Goal: Information Seeking & Learning: Check status

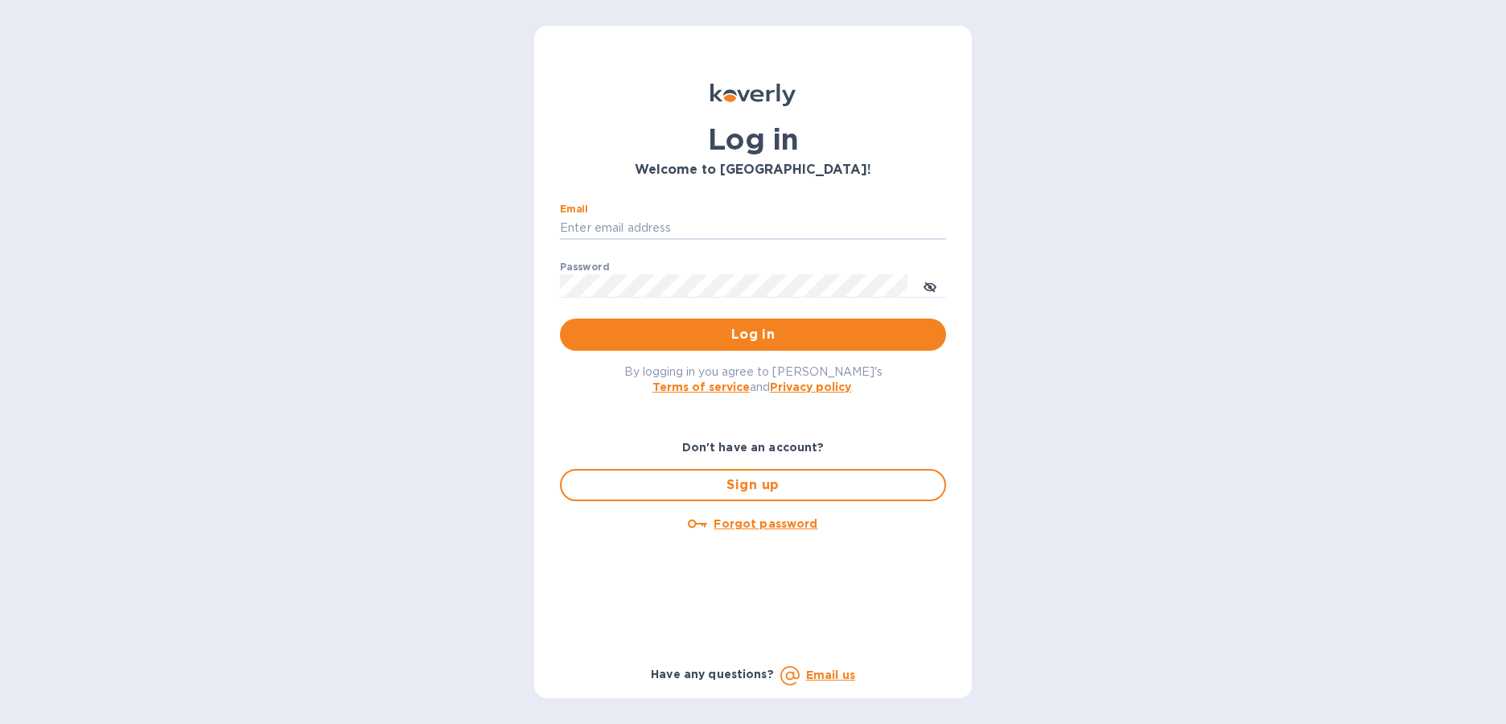
type input "[EMAIL_ADDRESS][DOMAIN_NAME]"
click at [752, 334] on button "Log in" at bounding box center [753, 335] width 386 height 32
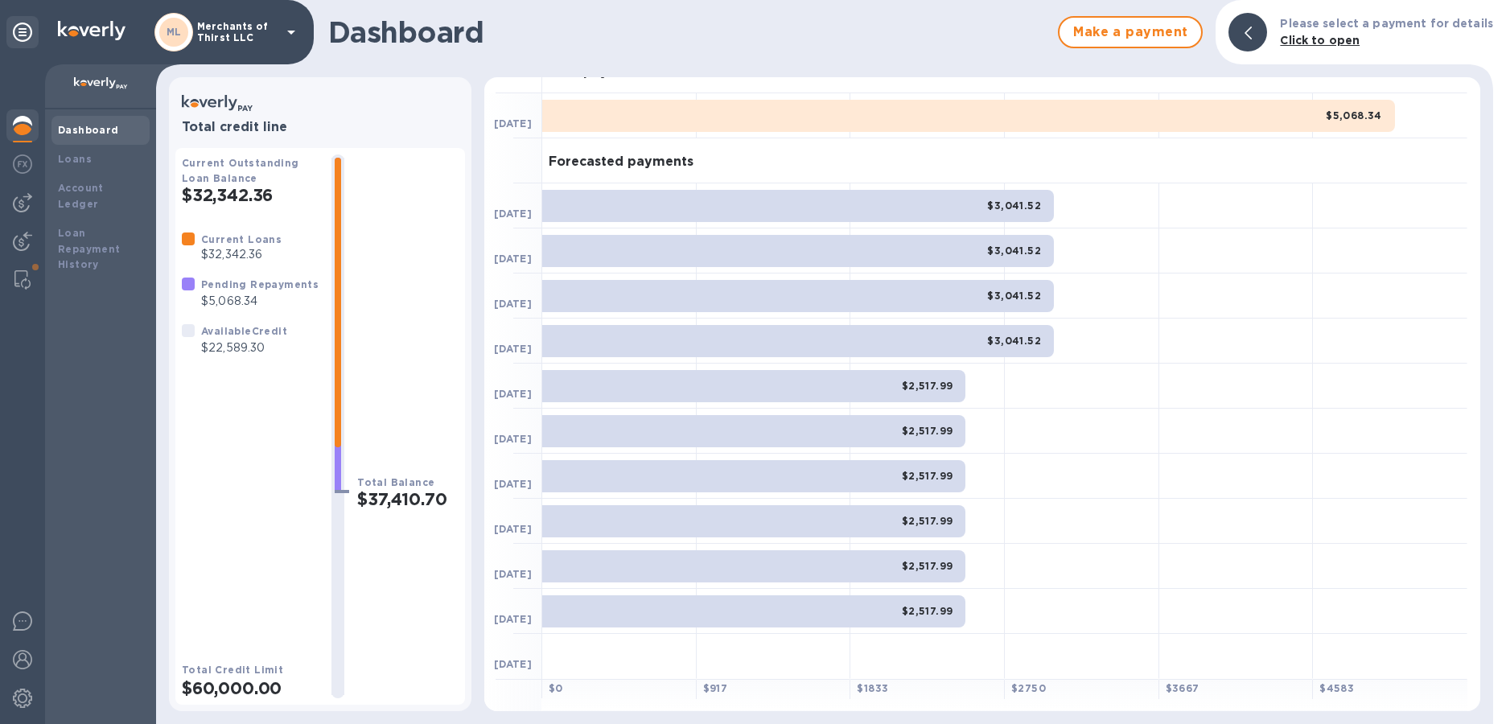
scroll to position [5, 0]
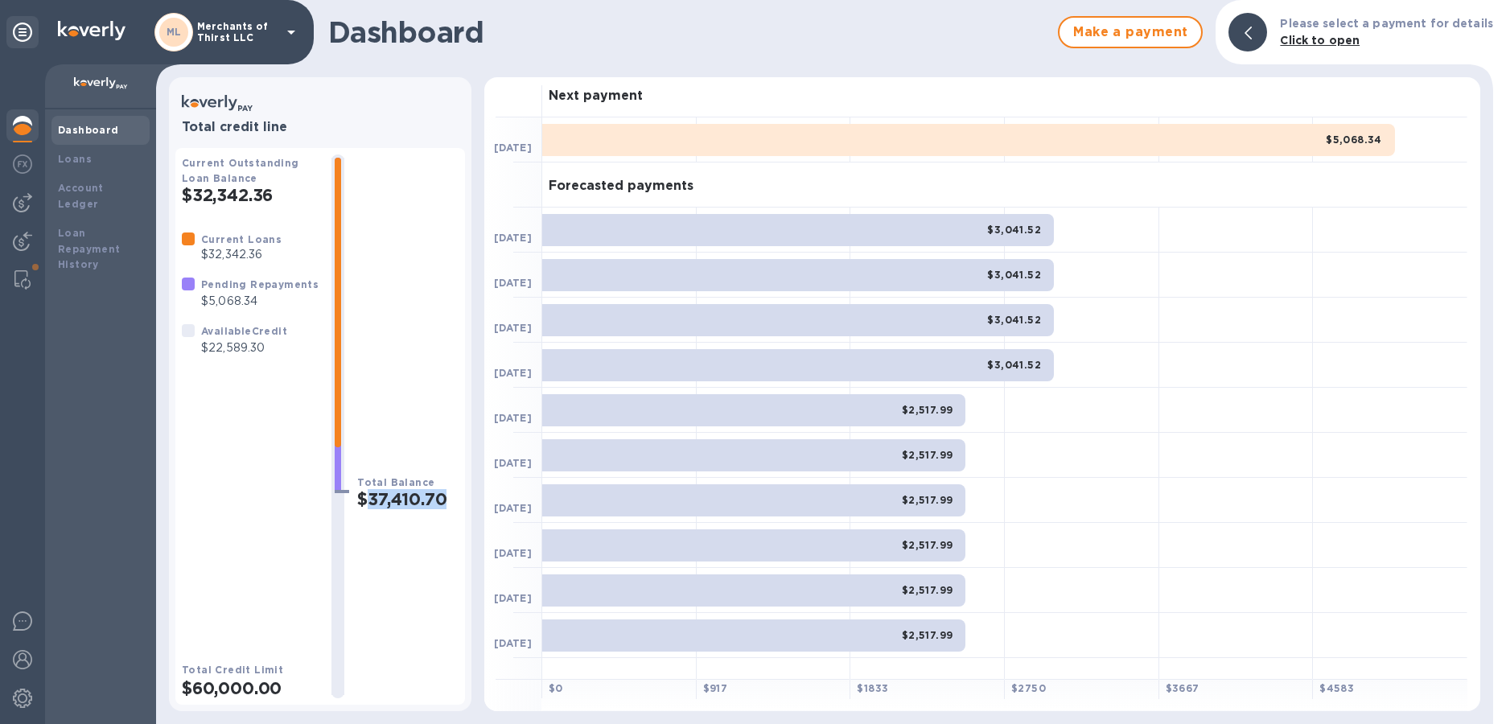
drag, startPoint x: 441, startPoint y: 502, endPoint x: 362, endPoint y: 502, distance: 78.9
click at [362, 502] on h2 "$37,410.70" at bounding box center [407, 499] width 101 height 20
drag, startPoint x: 82, startPoint y: 516, endPoint x: 392, endPoint y: 501, distance: 310.1
click at [294, 191] on div "Current Outstanding Loan Balance $32,342.36 Current Loans $32,342.36 Pending Re…" at bounding box center [320, 427] width 277 height 544
drag, startPoint x: 392, startPoint y: 501, endPoint x: 235, endPoint y: 187, distance: 351.6
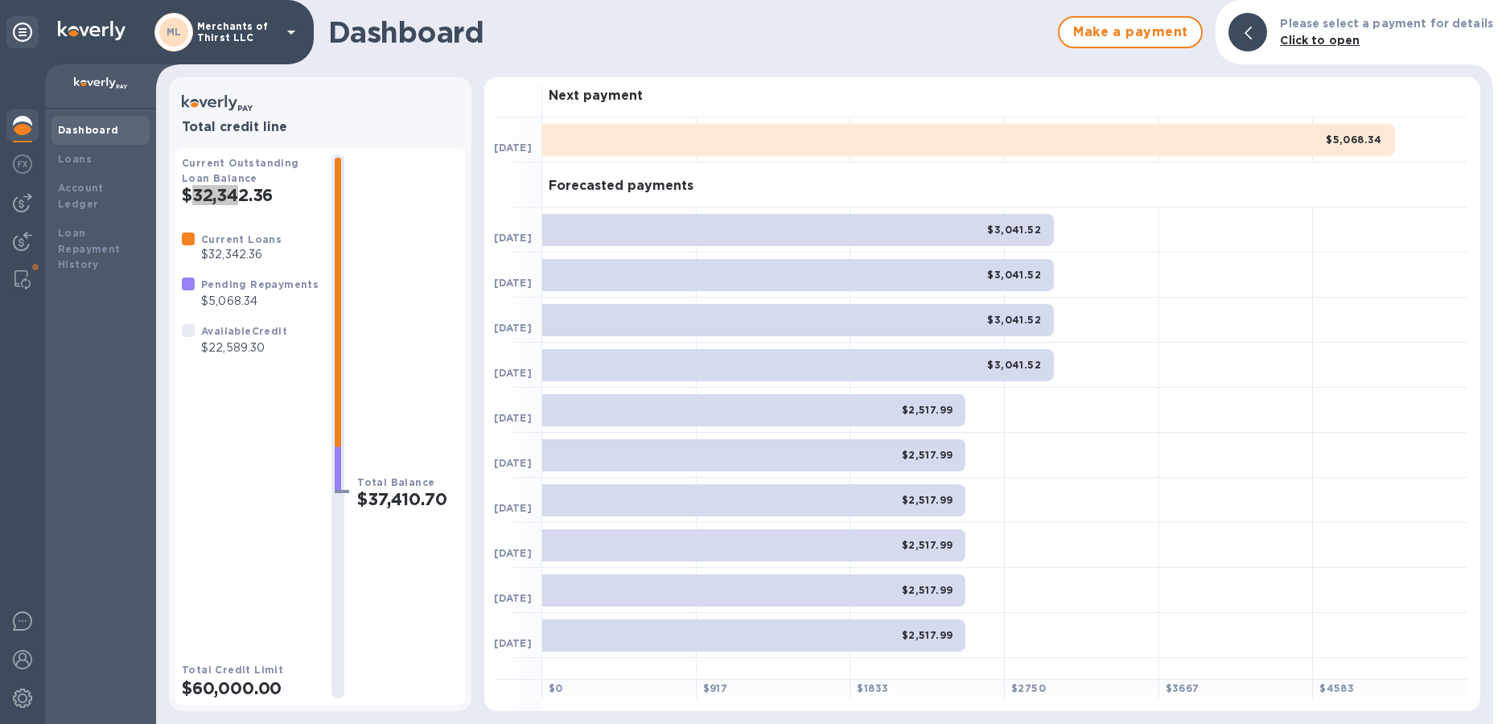
click at [235, 187] on h2 "$32,342.36" at bounding box center [250, 195] width 137 height 20
drag, startPoint x: 235, startPoint y: 187, endPoint x: 212, endPoint y: 196, distance: 25.3
click at [212, 196] on h2 "$32,342.36" at bounding box center [250, 195] width 137 height 20
drag, startPoint x: 212, startPoint y: 196, endPoint x: 275, endPoint y: 200, distance: 63.7
click at [275, 200] on h2 "$32,342.36" at bounding box center [250, 195] width 137 height 20
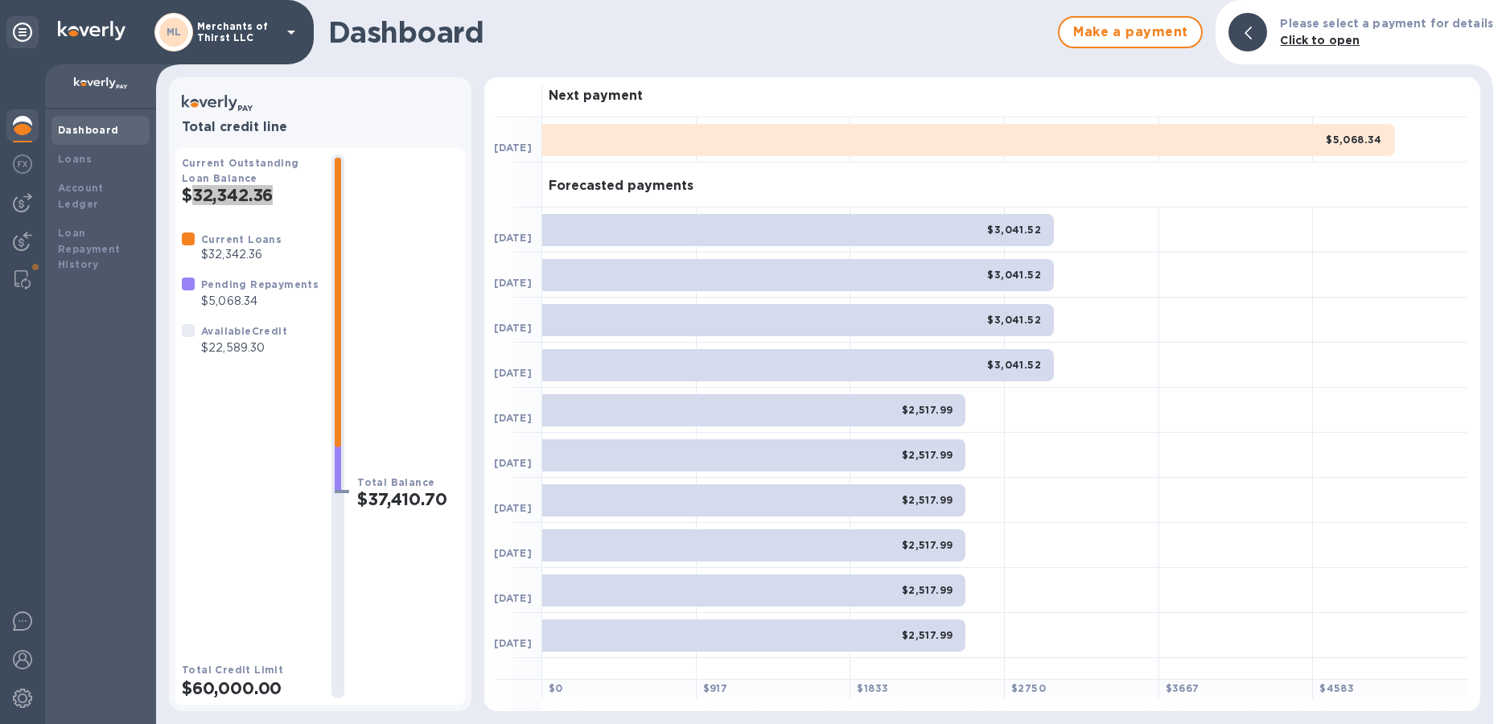
copy h2 "32,342.36"
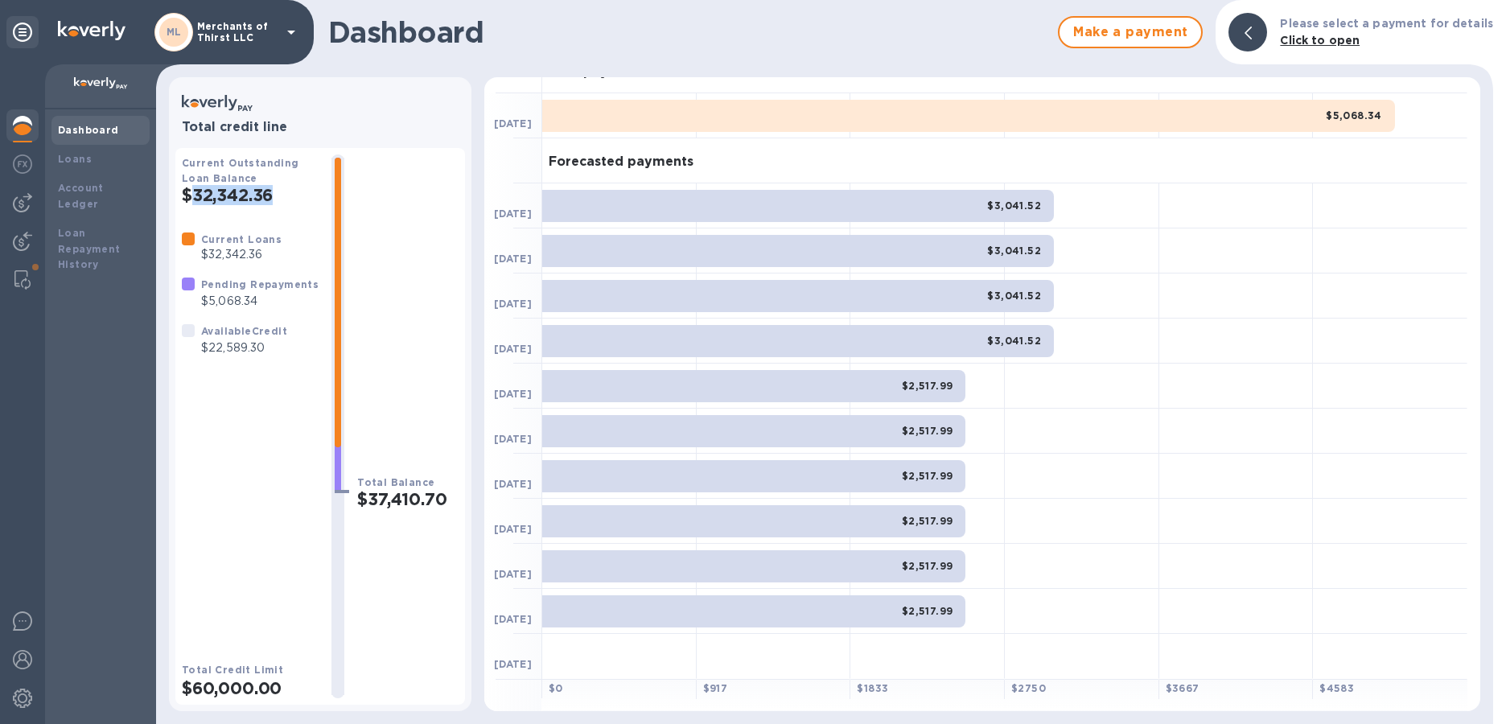
scroll to position [0, 0]
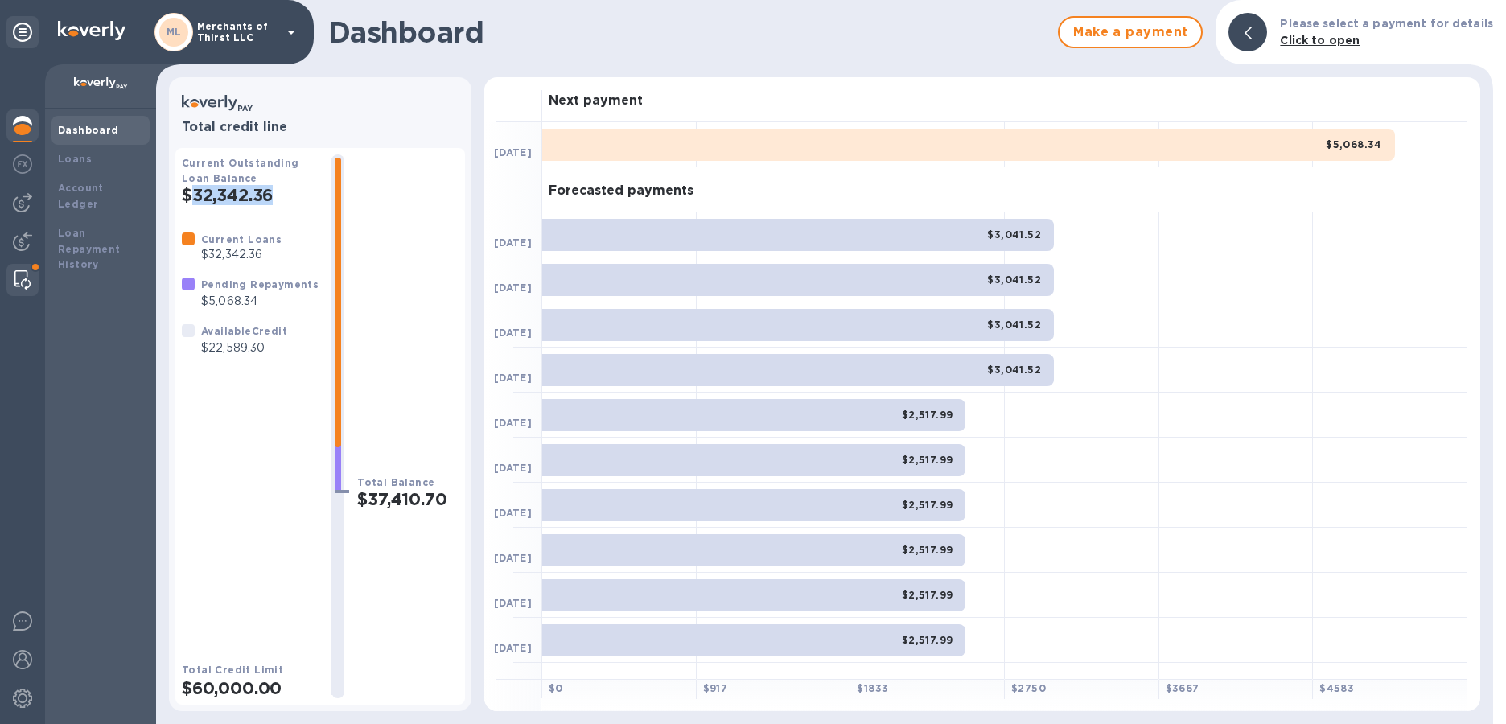
click at [28, 274] on img at bounding box center [22, 279] width 16 height 19
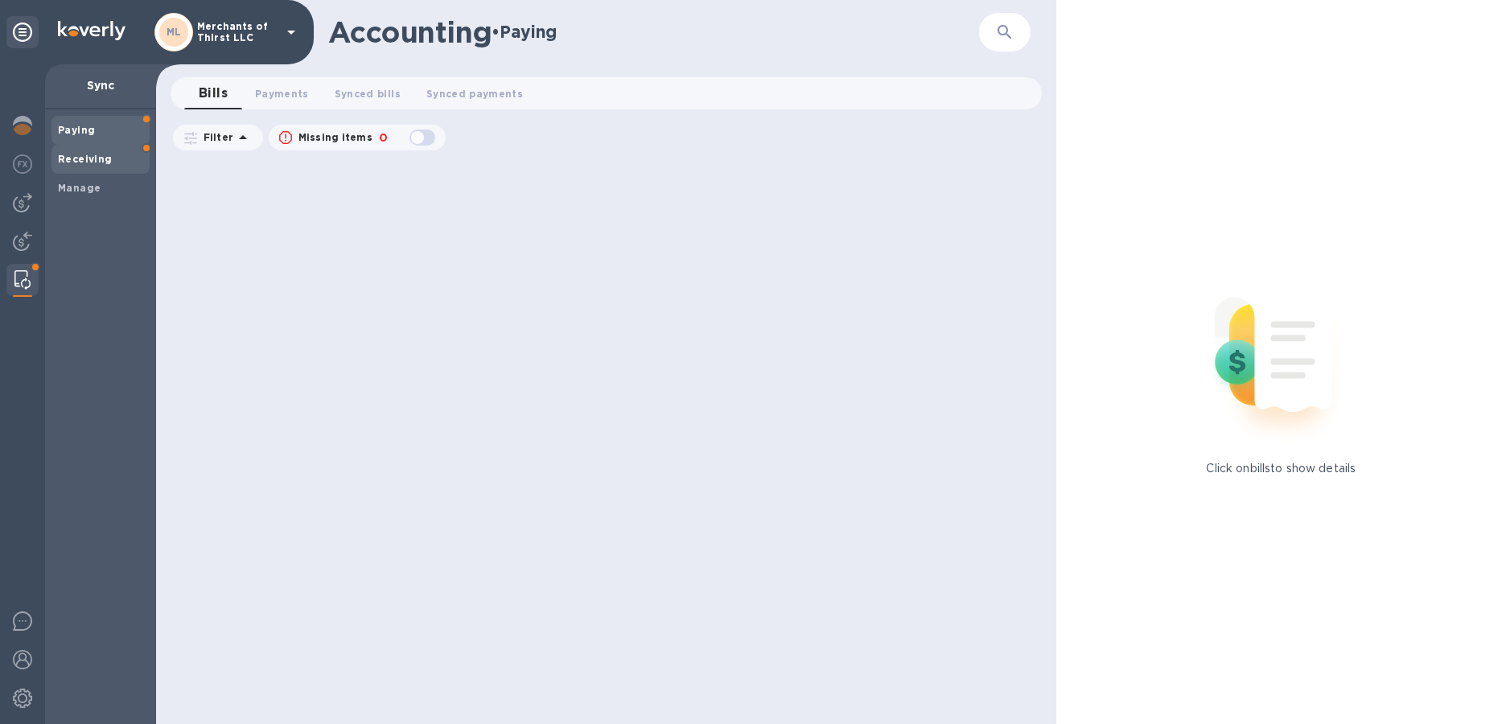
click at [119, 156] on span "Receiving" at bounding box center [100, 159] width 85 height 16
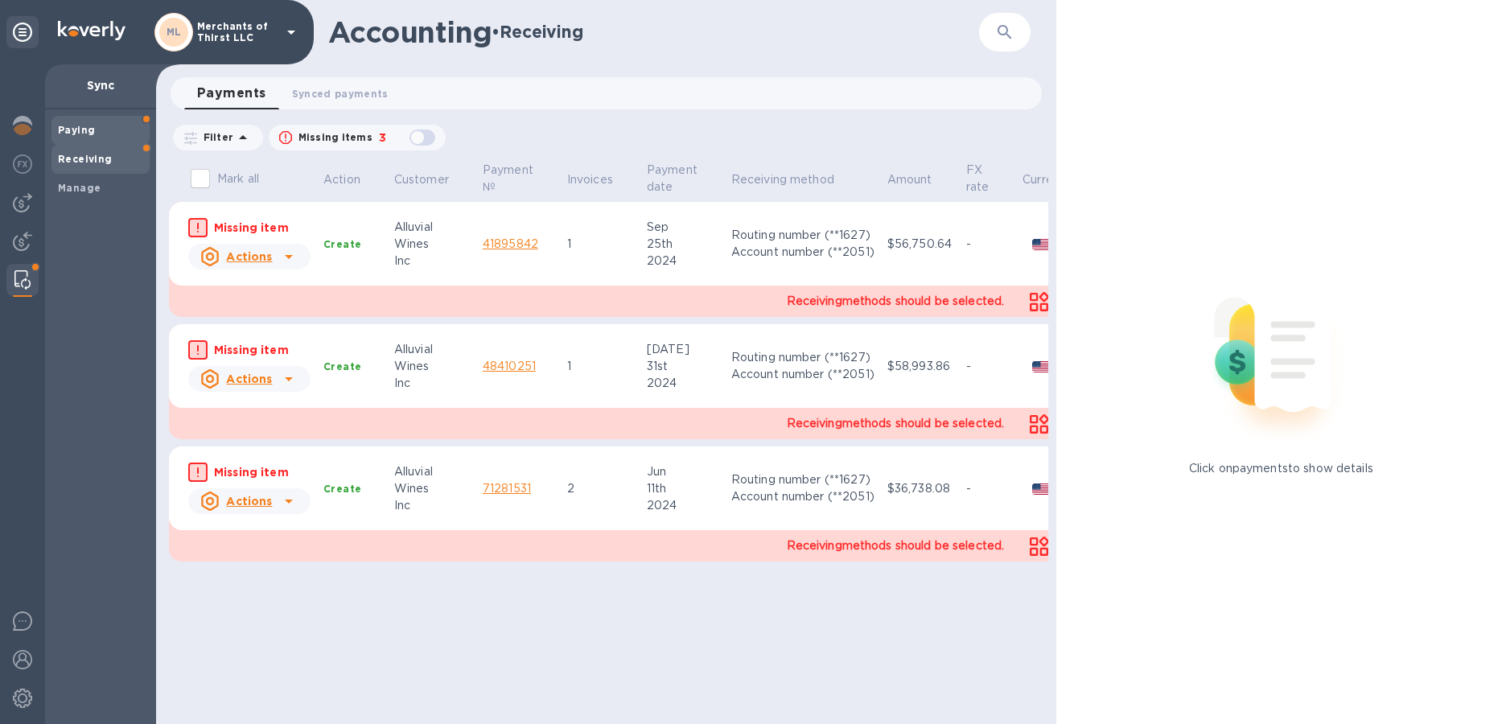
click at [111, 136] on span "Paying" at bounding box center [100, 130] width 85 height 16
